Goal: Information Seeking & Learning: Learn about a topic

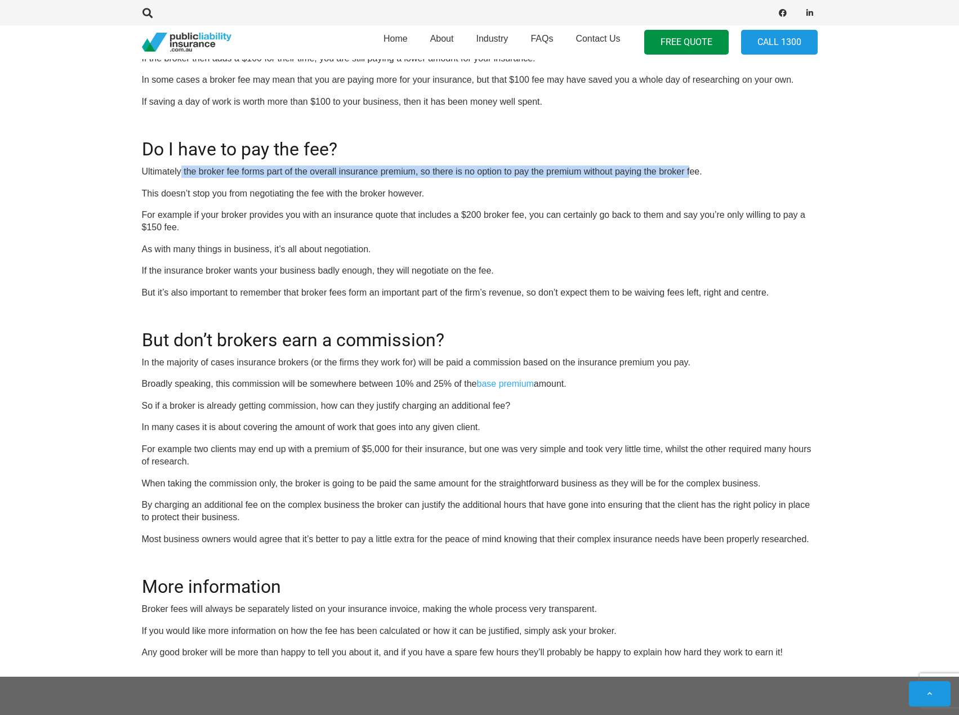
drag, startPoint x: 183, startPoint y: 176, endPoint x: 690, endPoint y: 175, distance: 507.2
click at [690, 175] on p "Ultimately the broker fee forms part of the overall insurance premium, so there…" at bounding box center [479, 171] width 675 height 12
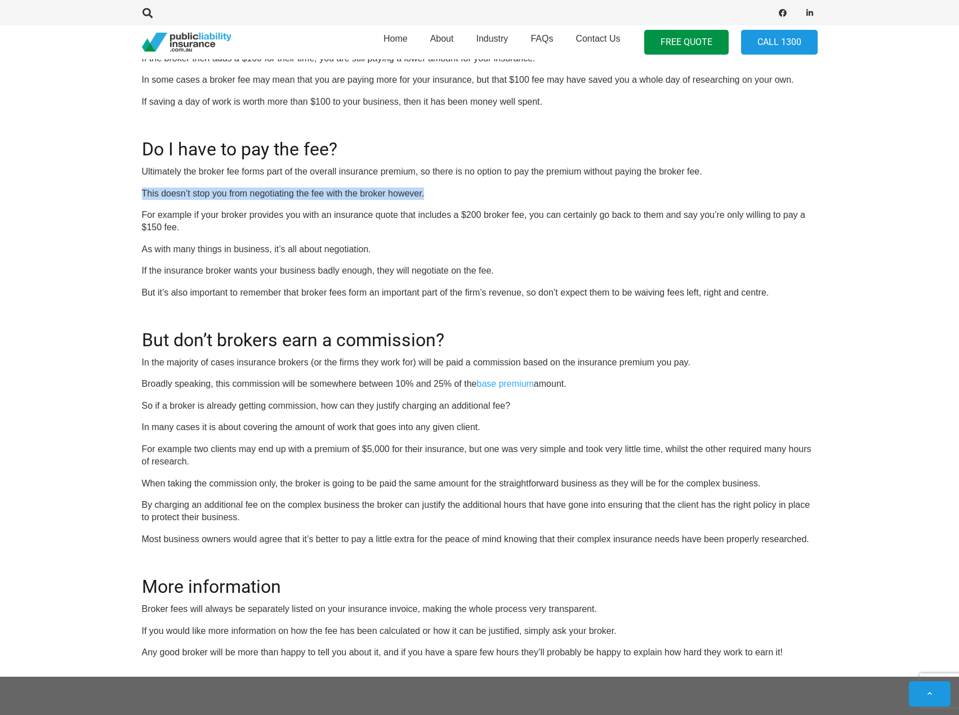
drag, startPoint x: 134, startPoint y: 192, endPoint x: 430, endPoint y: 198, distance: 296.1
click at [430, 198] on div "Click here to get a quote OR CALL [PHONE_NUMBER] If you’re like most businesses…" at bounding box center [479, 29] width 703 height 1260
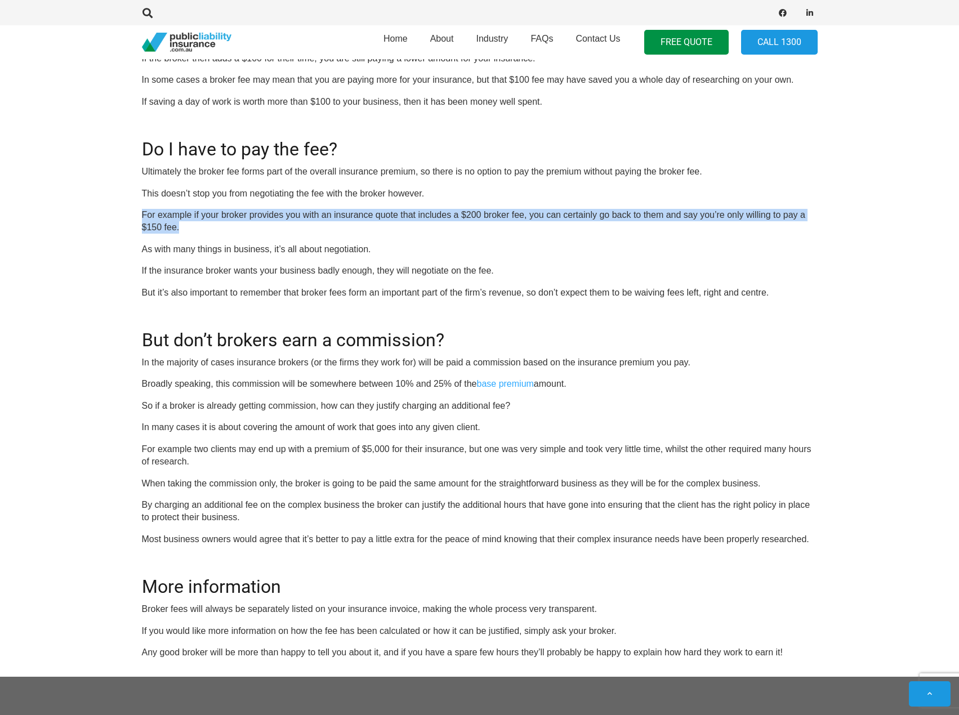
drag, startPoint x: 144, startPoint y: 209, endPoint x: 422, endPoint y: 224, distance: 278.5
click at [422, 224] on p "For example if your broker provides you with an insurance quote that includes a…" at bounding box center [479, 221] width 675 height 25
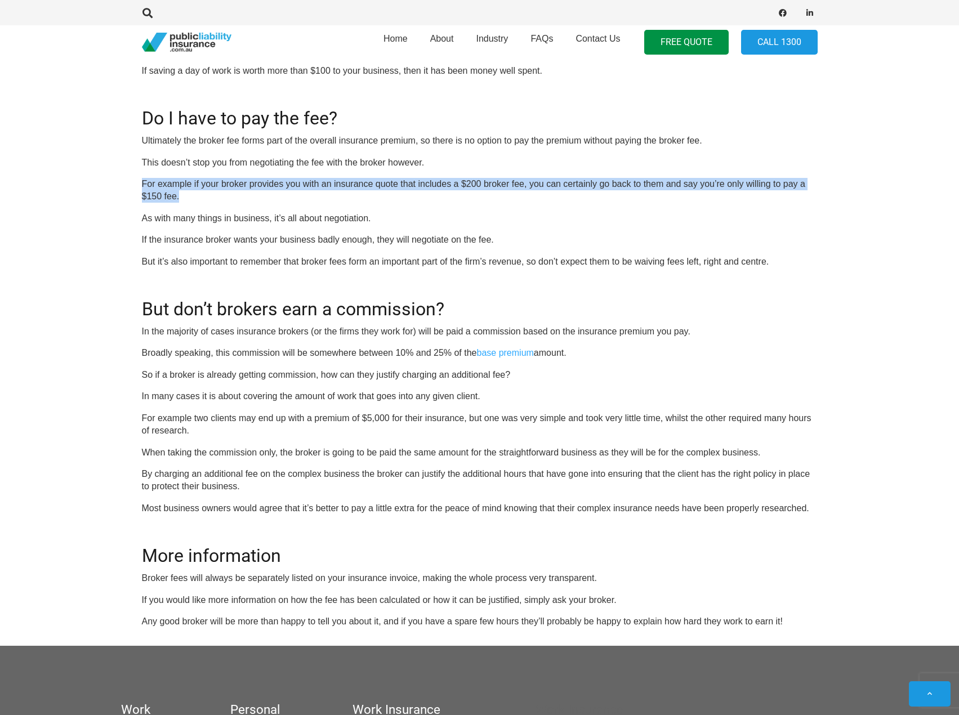
scroll to position [1061, 0]
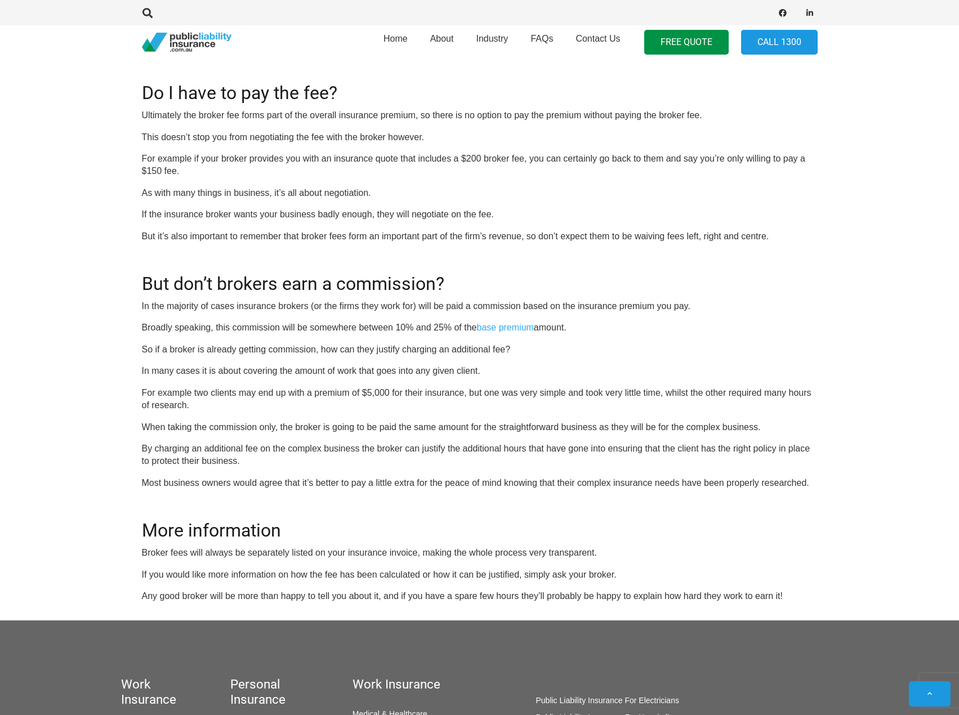
click at [250, 321] on p "Broadly speaking, this commission will be somewhere between 10% and 25% of the …" at bounding box center [479, 327] width 675 height 12
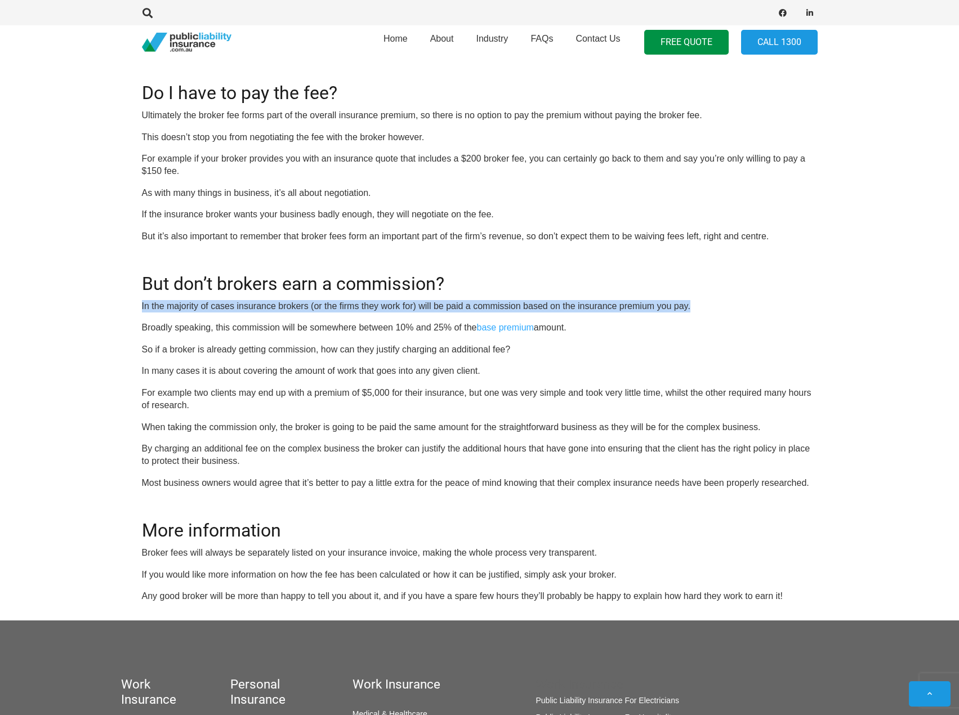
drag, startPoint x: 713, startPoint y: 312, endPoint x: 135, endPoint y: 305, distance: 578.2
drag, startPoint x: 205, startPoint y: 328, endPoint x: 607, endPoint y: 331, distance: 401.9
click at [607, 331] on p "Broadly speaking, this commission will be somewhere between 10% and 25% of the …" at bounding box center [479, 327] width 675 height 12
drag, startPoint x: 607, startPoint y: 331, endPoint x: 597, endPoint y: 334, distance: 10.0
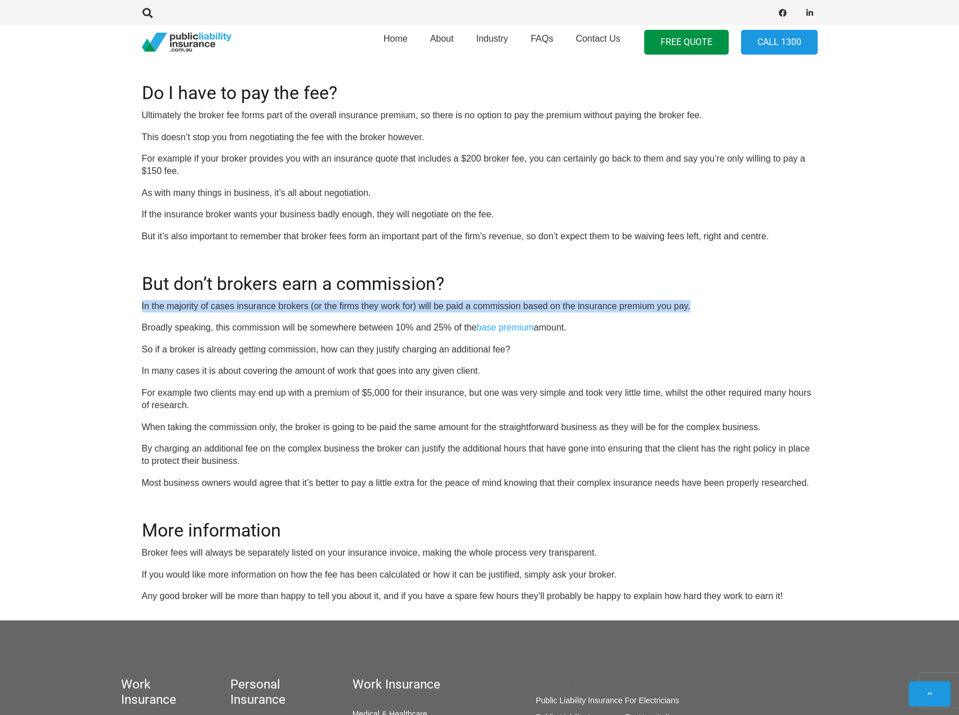
click at [607, 331] on p "Broadly speaking, this commission will be somewhere between 10% and 25% of the …" at bounding box center [479, 327] width 675 height 12
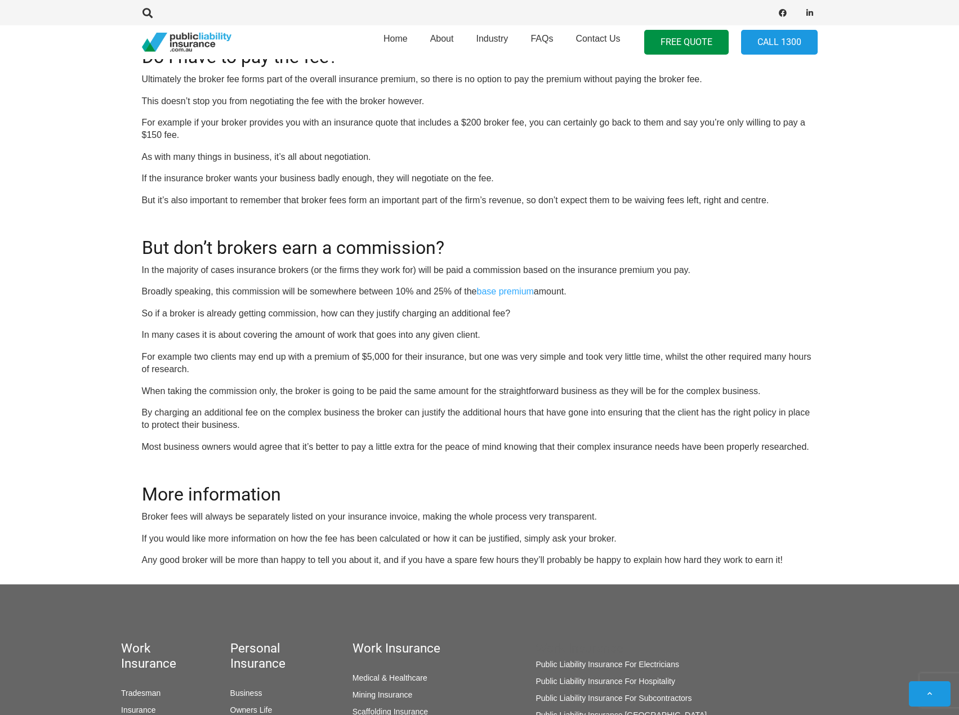
scroll to position [1117, 0]
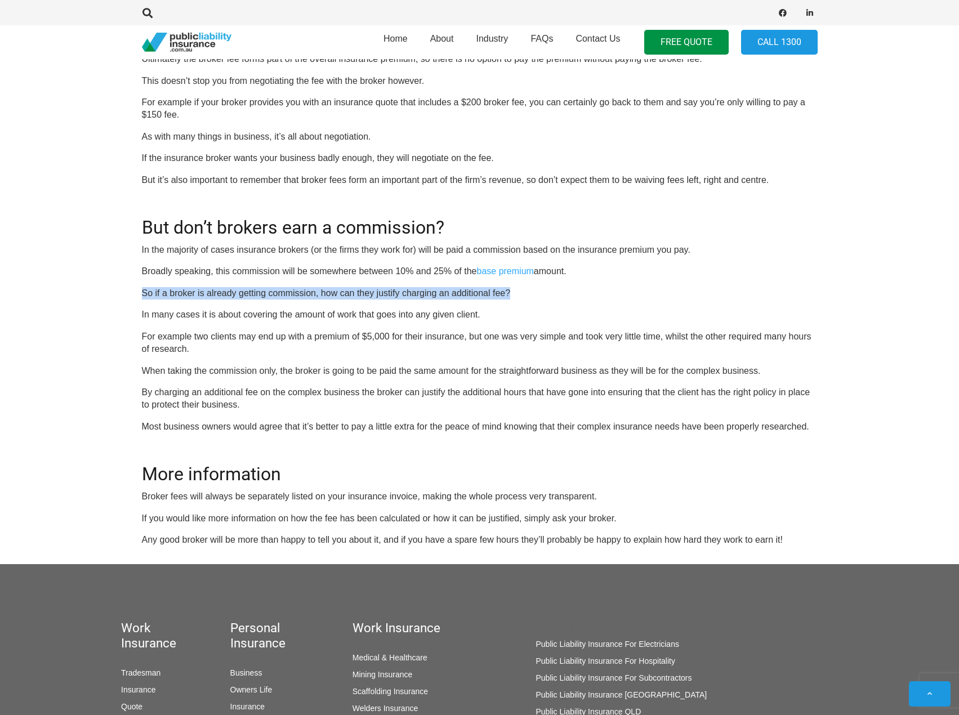
drag, startPoint x: 142, startPoint y: 288, endPoint x: 553, endPoint y: 297, distance: 411.0
click at [553, 297] on p "So if a broker is already getting commission, how can they justify charging an …" at bounding box center [479, 293] width 675 height 12
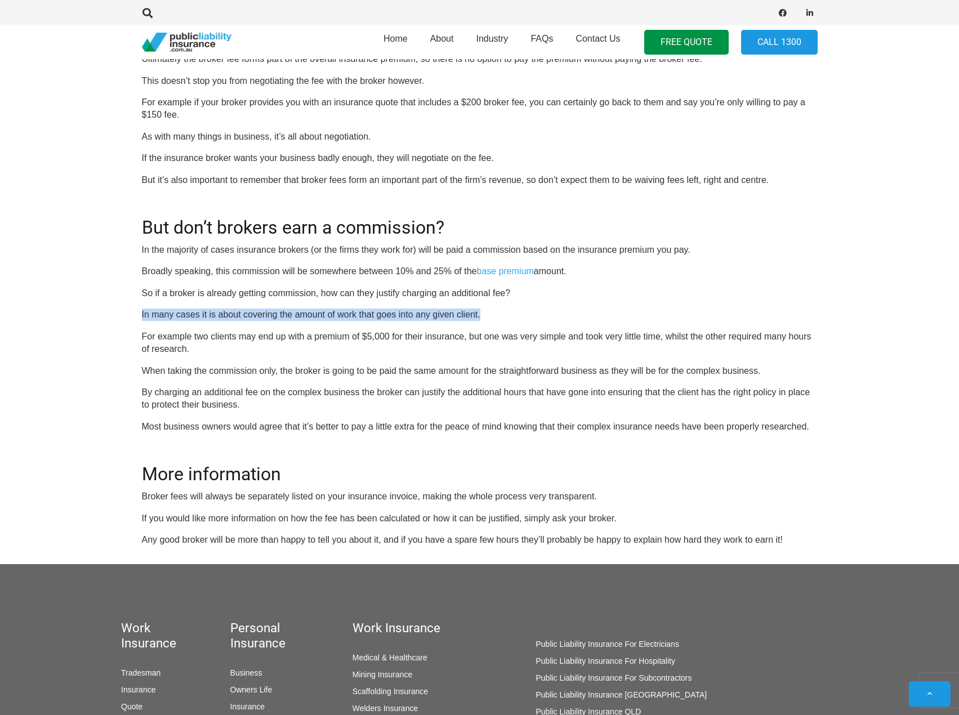
drag, startPoint x: 140, startPoint y: 317, endPoint x: 531, endPoint y: 316, distance: 391.2
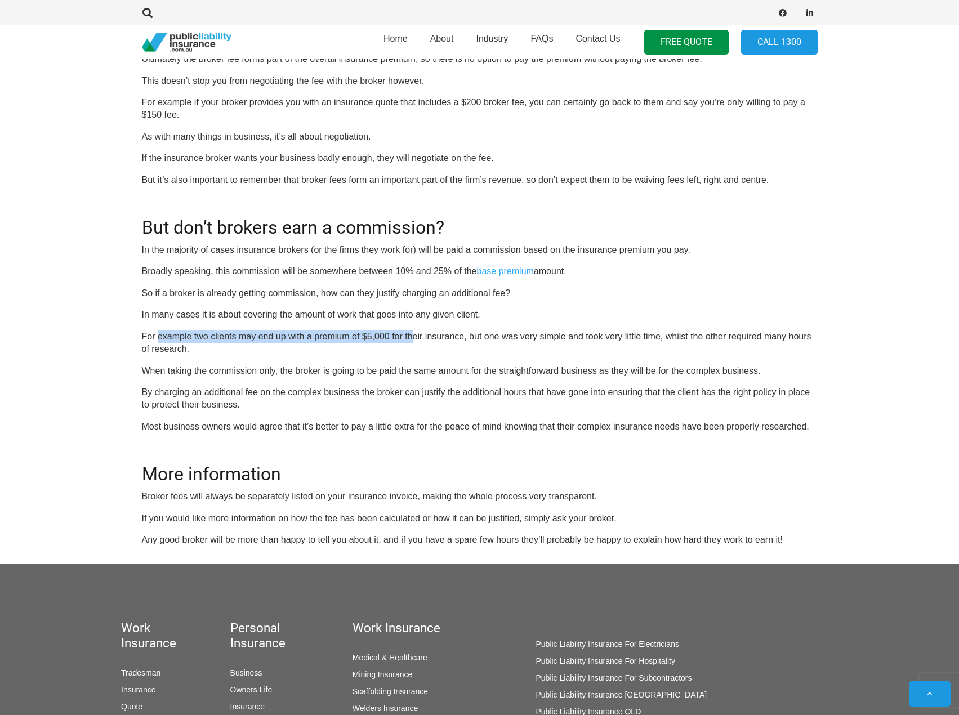
drag, startPoint x: 157, startPoint y: 338, endPoint x: 414, endPoint y: 341, distance: 256.7
click at [414, 341] on p "For example two clients may end up with a premium of $5,000 for their insurance…" at bounding box center [479, 342] width 675 height 25
click at [431, 342] on p "For example two clients may end up with a premium of $5,000 for their insurance…" at bounding box center [479, 342] width 675 height 25
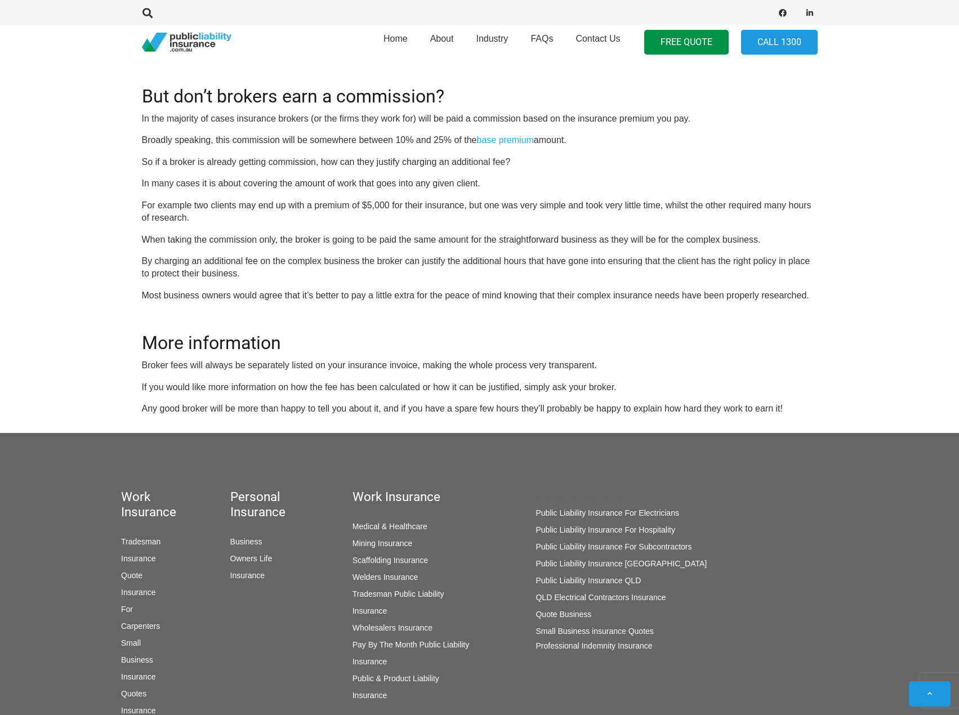
scroll to position [1217, 0]
